Goal: Information Seeking & Learning: Find contact information

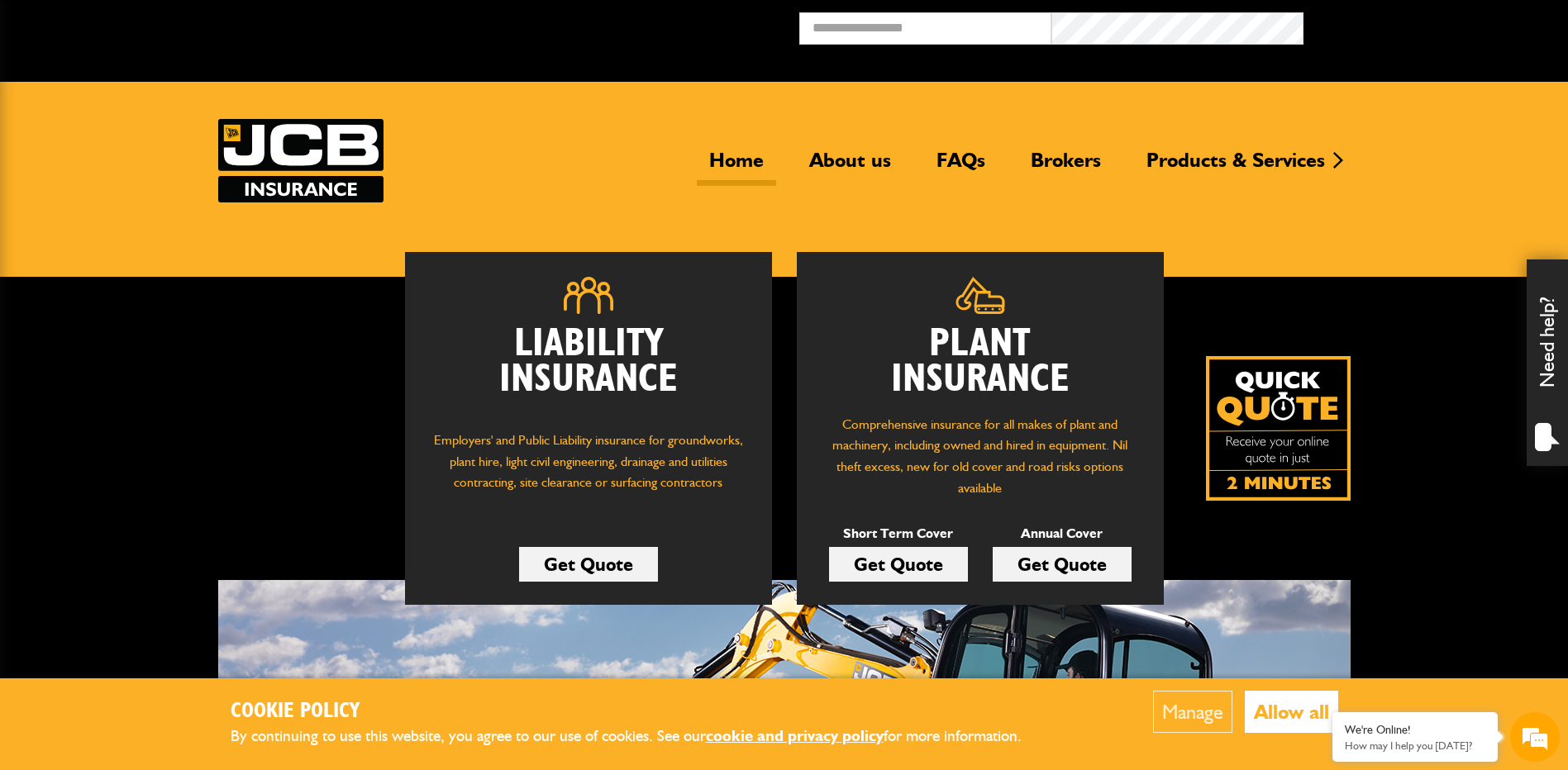
click at [1303, 708] on button "Allow all" at bounding box center [1291, 712] width 94 height 42
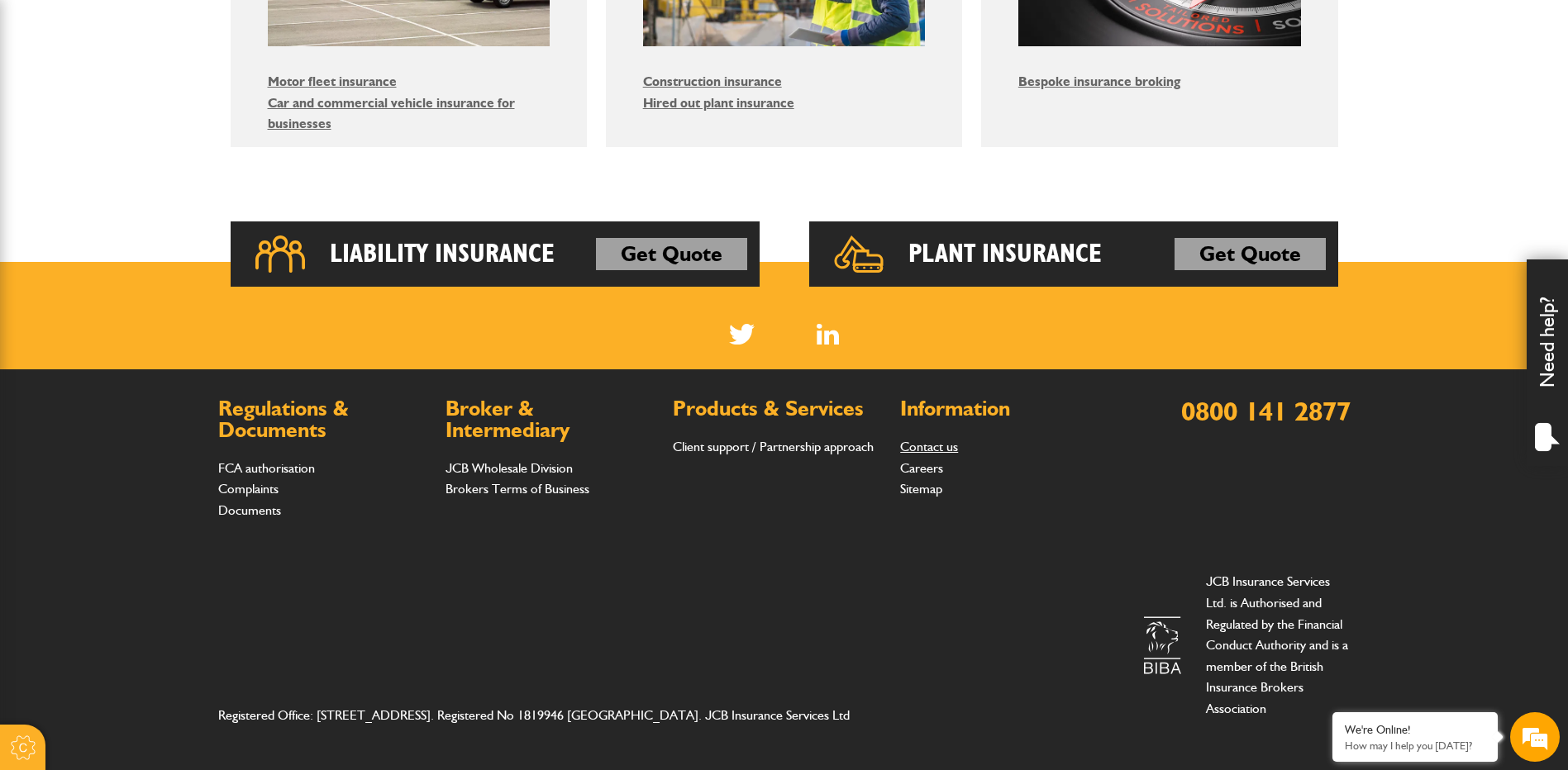
click at [946, 451] on link "Contact us" at bounding box center [929, 447] width 58 height 16
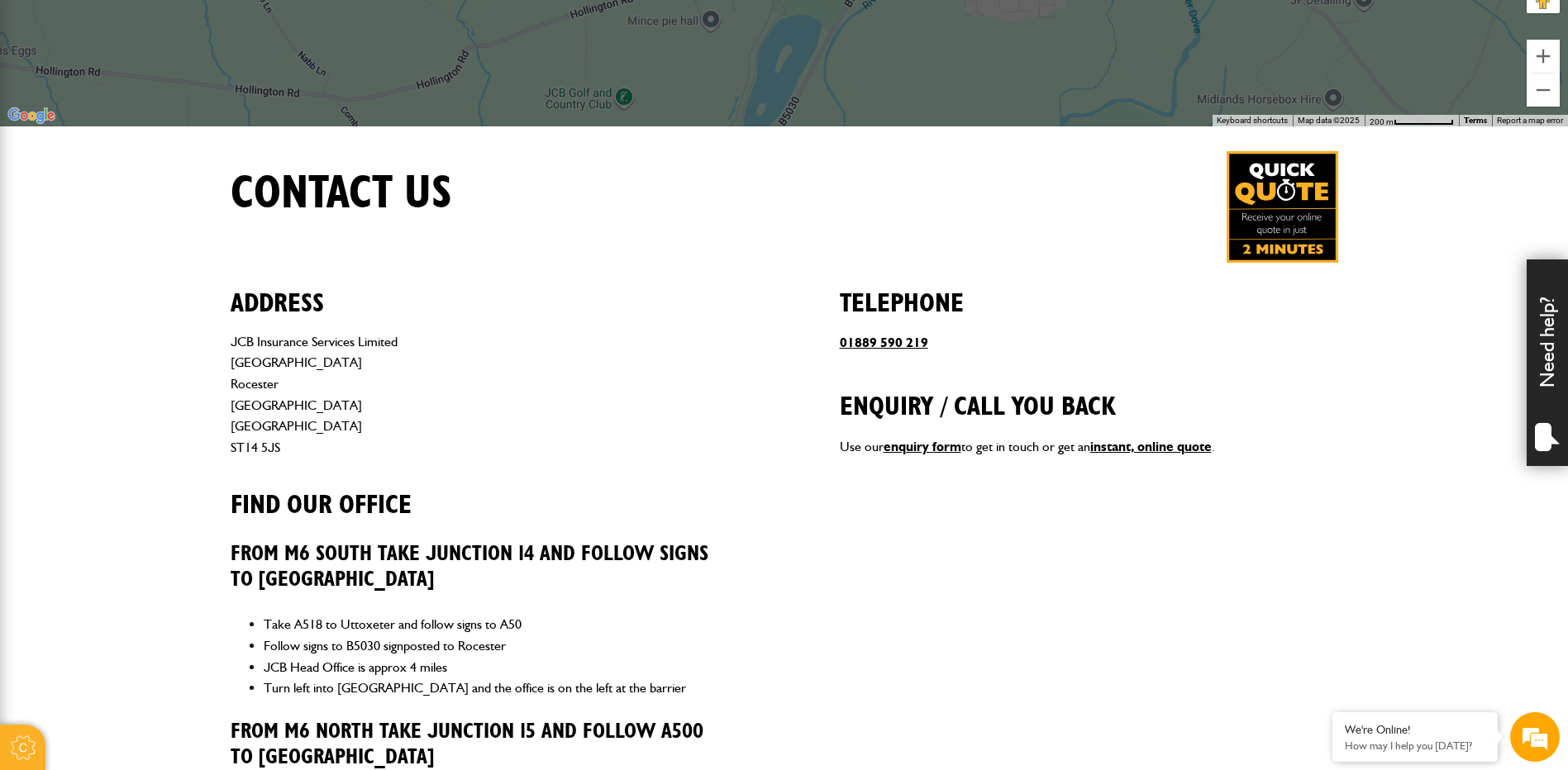
scroll to position [496, 0]
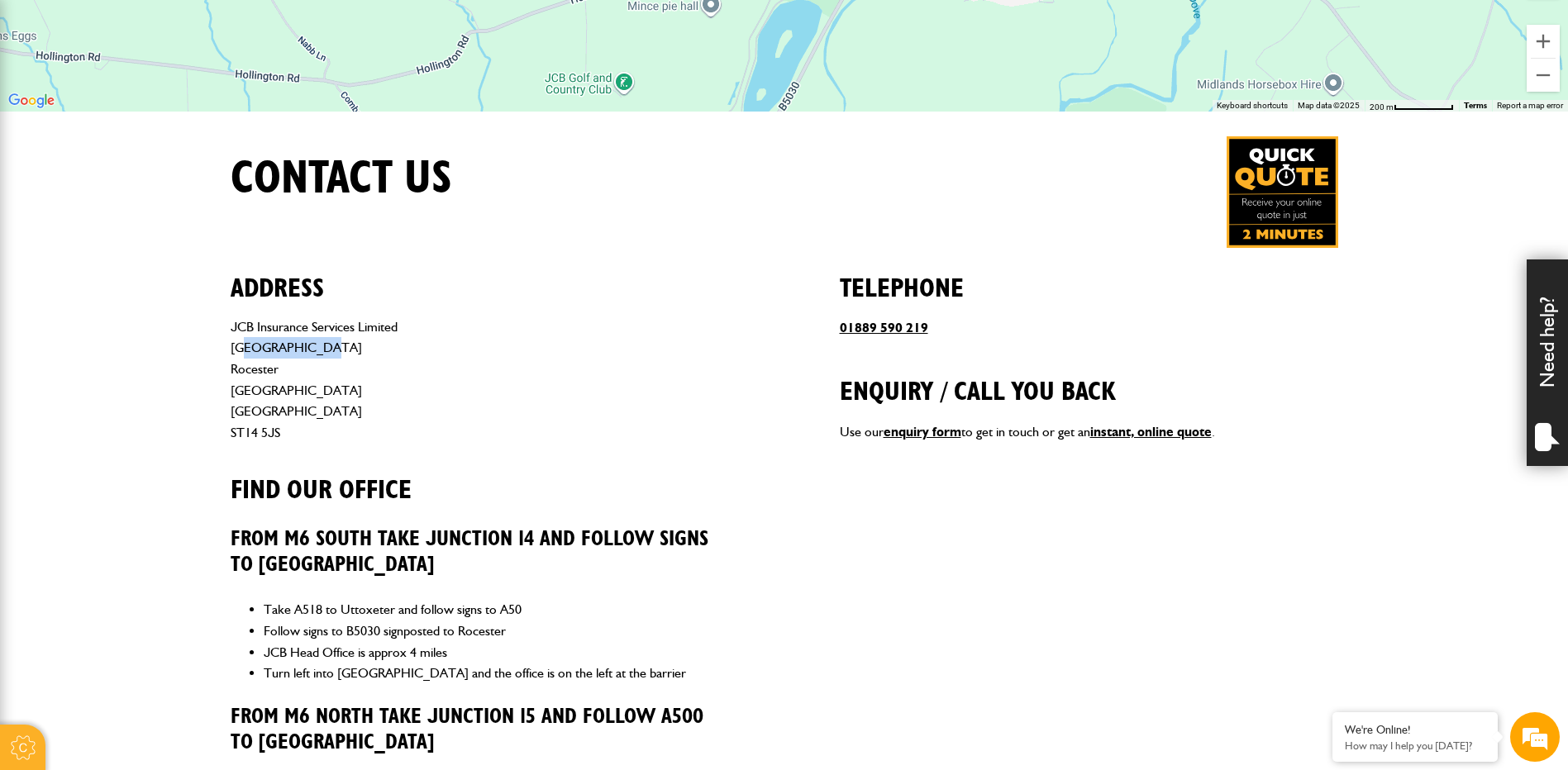
drag, startPoint x: 297, startPoint y: 344, endPoint x: 210, endPoint y: 345, distance: 87.0
click at [210, 345] on body "Cookie Options You can control which cookies we use with the form below. Please…" at bounding box center [784, 540] width 1568 height 2073
copy address "Station Road"
drag, startPoint x: 355, startPoint y: 373, endPoint x: 256, endPoint y: 372, distance: 99.0
click at [344, 373] on address "JCB Insurance Services Limited Station Road Rocester Staffordshire England ST14…" at bounding box center [480, 380] width 498 height 127
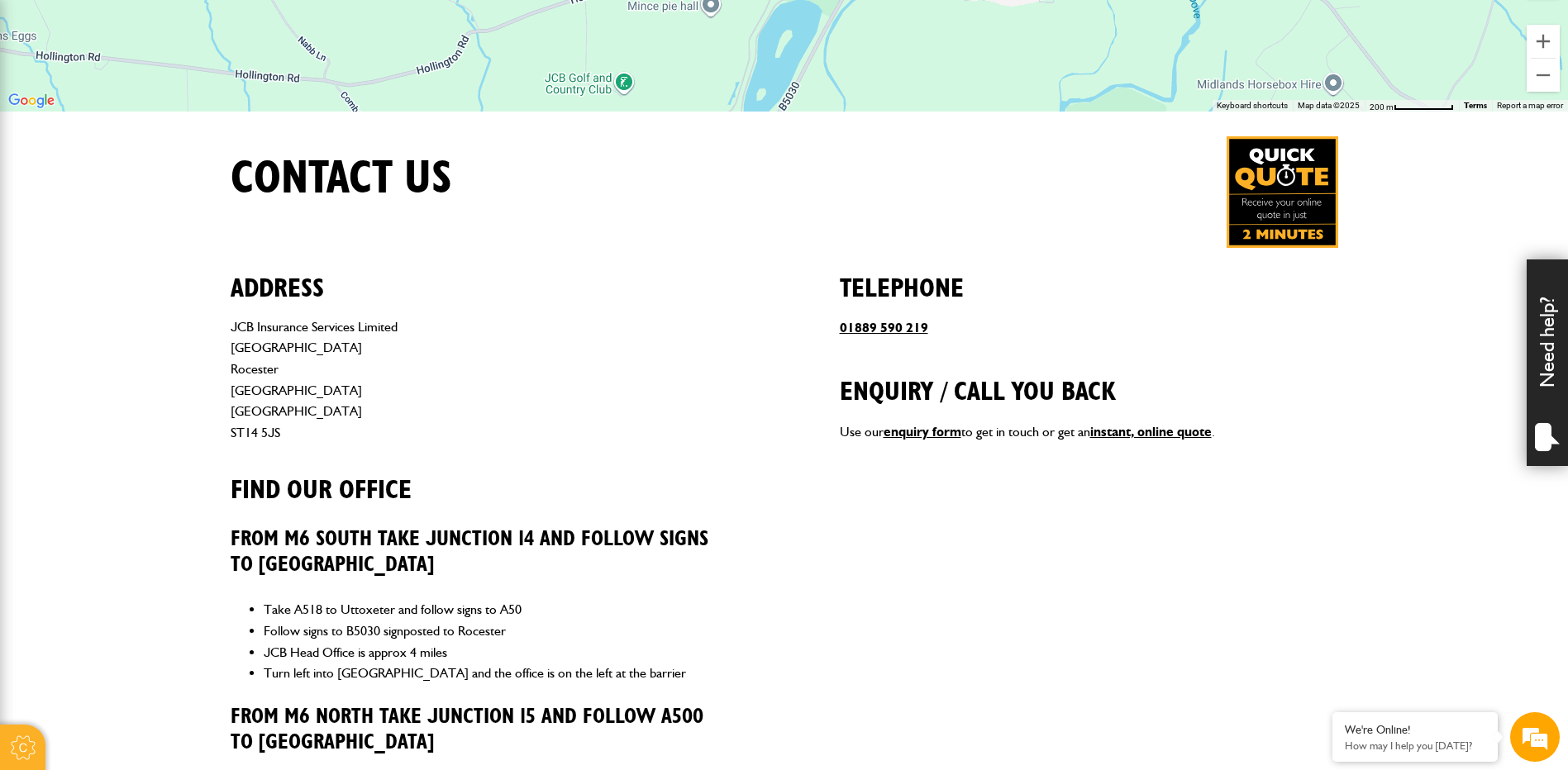
click at [256, 372] on address "JCB Insurance Services Limited Station Road Rocester Staffordshire England ST14…" at bounding box center [480, 380] width 498 height 127
copy address "Rocester"
click at [197, 400] on body "Cookie Options You can control which cookies we use with the form below. Please…" at bounding box center [784, 540] width 1568 height 2073
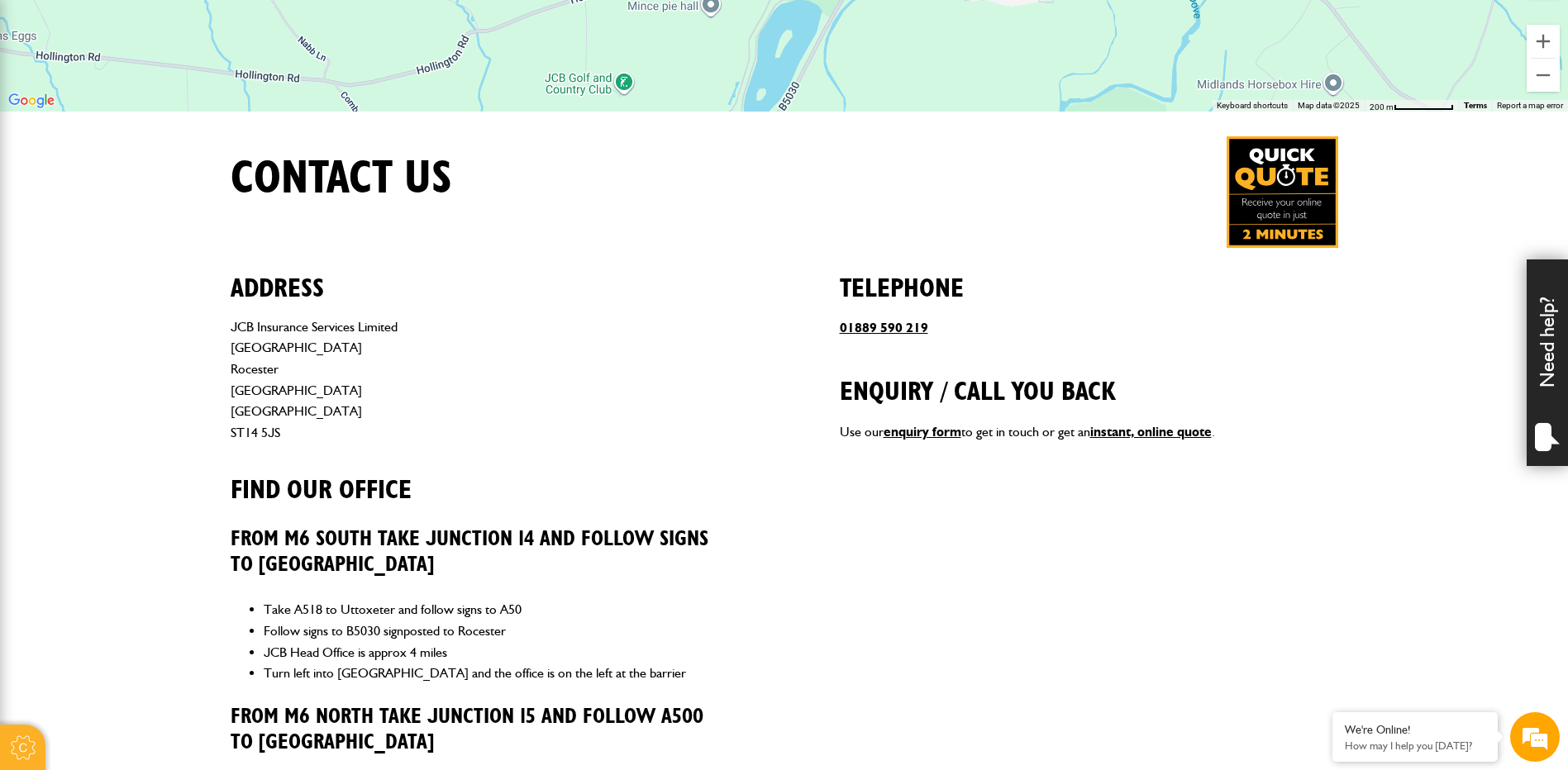
click at [252, 425] on address "JCB Insurance Services Limited Station Road Rocester Staffordshire England ST14…" at bounding box center [480, 380] width 498 height 127
copy div "ST14 5JS"
